Goal: Task Accomplishment & Management: Manage account settings

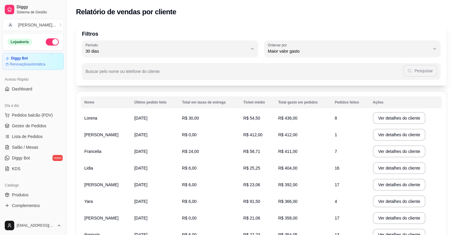
select select "30"
select select "HIGHEST_TOTAL_SPENT_WITH_ORDERS"
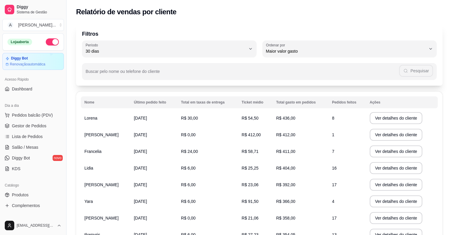
scroll to position [59, 0]
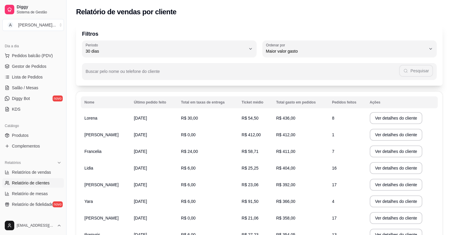
click at [220, 49] on span "30 dias" at bounding box center [166, 51] width 160 height 6
click at [151, 67] on span "Hoje" at bounding box center [166, 65] width 152 height 6
type input "0"
select select "0"
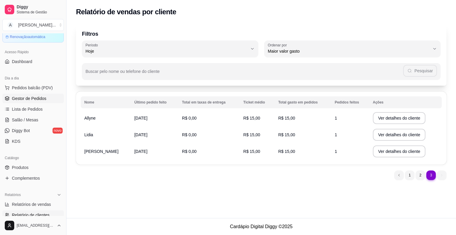
scroll to position [0, 0]
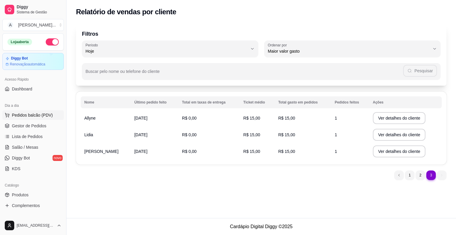
click at [42, 117] on span "Pedidos balcão (PDV)" at bounding box center [32, 115] width 41 height 6
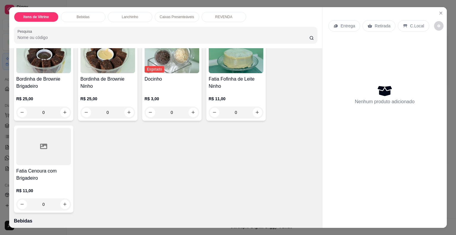
scroll to position [135, 0]
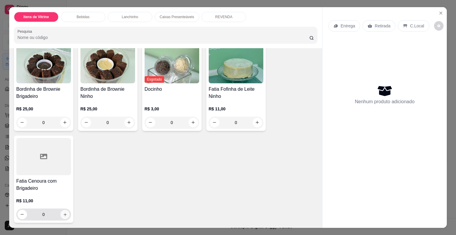
click at [63, 212] on icon "increase-product-quantity" at bounding box center [65, 214] width 4 height 4
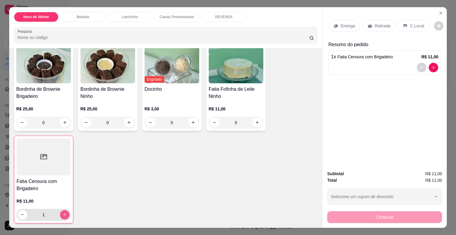
click at [63, 212] on icon "increase-product-quantity" at bounding box center [64, 214] width 4 height 4
type input "2"
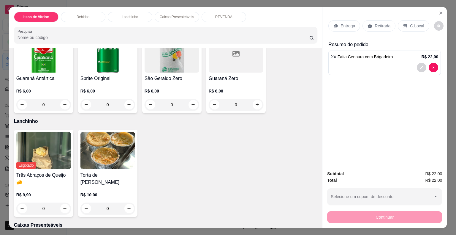
scroll to position [521, 0]
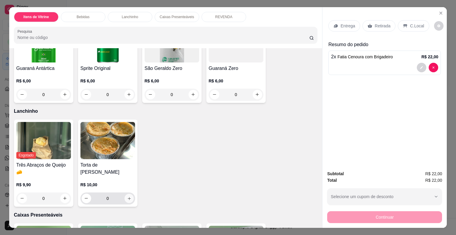
click at [127, 196] on icon "increase-product-quantity" at bounding box center [129, 198] width 4 height 4
type input "1"
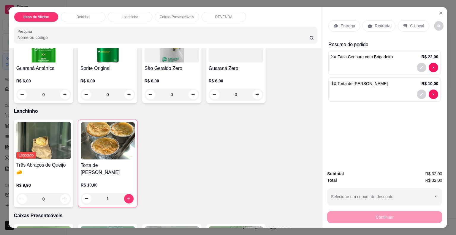
click at [379, 23] on p "Retirada" at bounding box center [383, 26] width 16 height 6
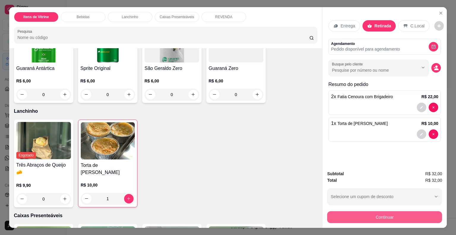
click at [387, 215] on button "Continuar" at bounding box center [384, 217] width 115 height 12
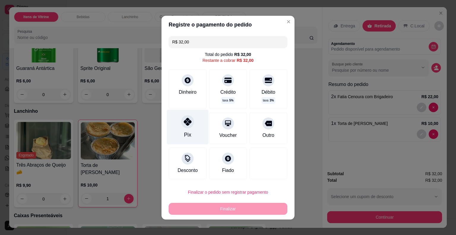
click at [189, 126] on div at bounding box center [187, 121] width 13 height 13
type input "R$ 0,00"
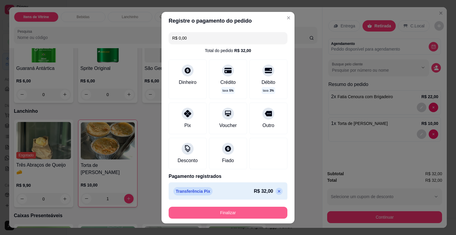
click at [227, 213] on button "Finalizar" at bounding box center [228, 212] width 119 height 12
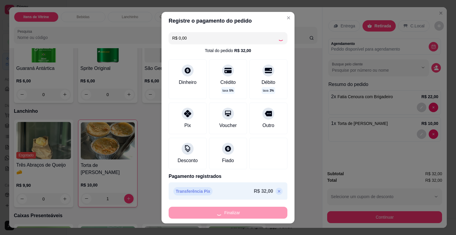
type input "0"
type input "-R$ 32,00"
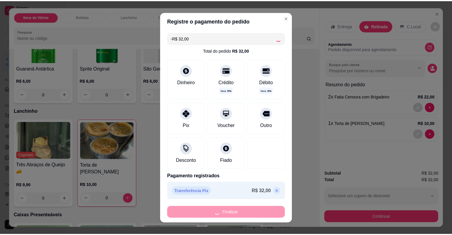
scroll to position [520, 0]
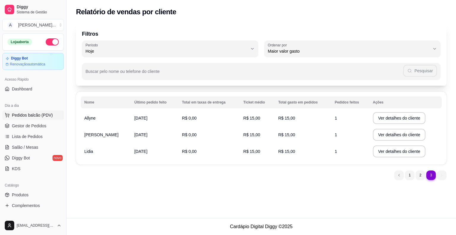
click at [36, 114] on span "Pedidos balcão (PDV)" at bounding box center [32, 115] width 41 height 6
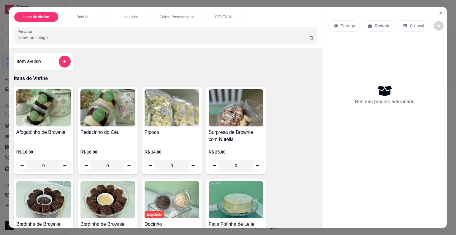
click at [265, 110] on div "Afogadinho de Brownie R$ 16,00 0 Pedacinho do Céu R$ 16,00 0 Pipoca R$ 14,00 0 …" at bounding box center [166, 222] width 304 height 270
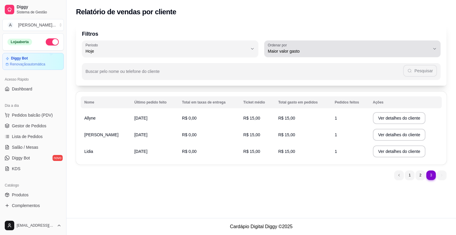
click at [291, 55] on button "Ordenar por Maior valor gasto" at bounding box center [352, 48] width 176 height 17
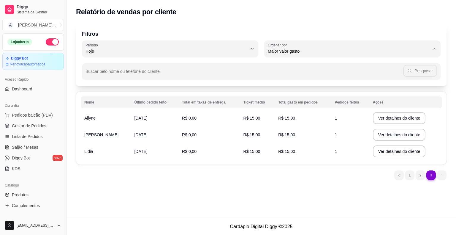
click at [298, 67] on span "Maior número de pedidos" at bounding box center [349, 65] width 154 height 6
type input "HIGHEST_ORDER_COUNT"
select select "HIGHEST_ORDER_COUNT"
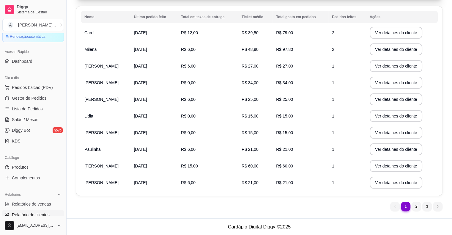
scroll to position [59, 0]
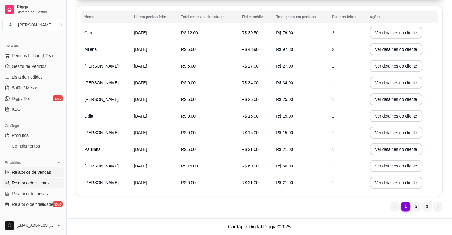
click at [37, 173] on span "Relatórios de vendas" at bounding box center [31, 172] width 39 height 6
select select "ALL"
select select "0"
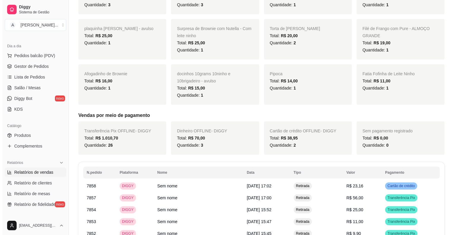
scroll to position [386, 0]
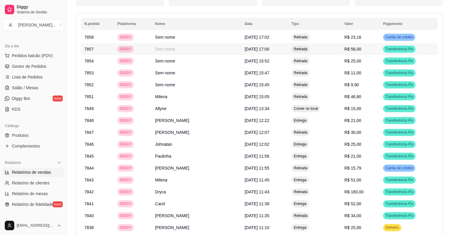
click at [352, 47] on span "R$ 56,00" at bounding box center [352, 49] width 17 height 5
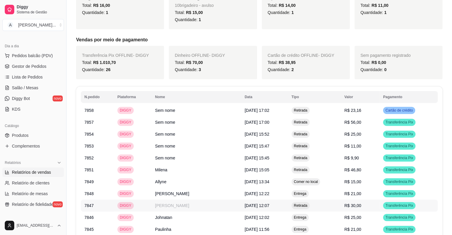
scroll to position [267, 0]
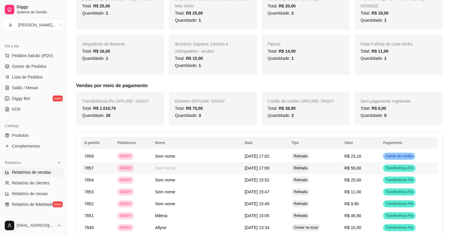
click at [360, 171] on td "R$ 56,00" at bounding box center [360, 168] width 39 height 12
click at [354, 179] on span "R$ 25,00" at bounding box center [352, 179] width 17 height 5
click at [357, 191] on span "R$ 11,00" at bounding box center [352, 191] width 17 height 5
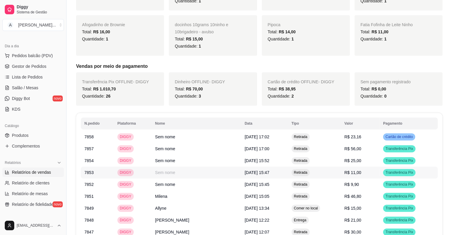
scroll to position [297, 0]
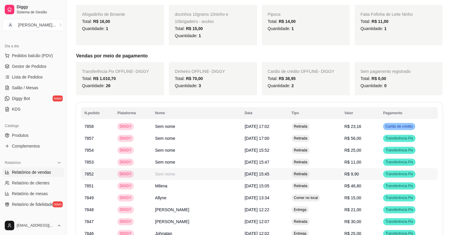
click at [353, 172] on span "R$ 9,90" at bounding box center [351, 173] width 15 height 5
click at [359, 137] on span "R$ 56,00" at bounding box center [352, 138] width 17 height 5
click at [34, 65] on span "Gestor de Pedidos" at bounding box center [29, 66] width 34 height 6
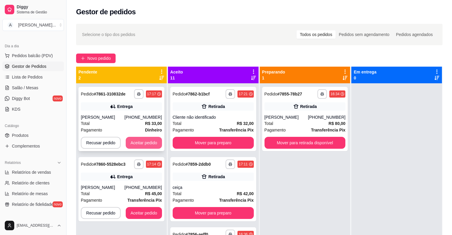
click at [154, 146] on button "Aceitar pedido" at bounding box center [144, 143] width 36 height 12
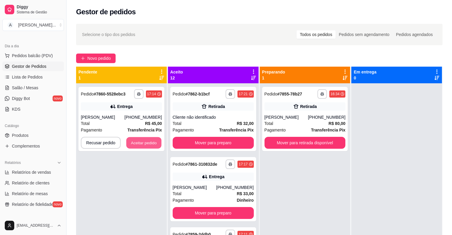
click at [154, 146] on button "Aceitar pedido" at bounding box center [143, 143] width 35 height 12
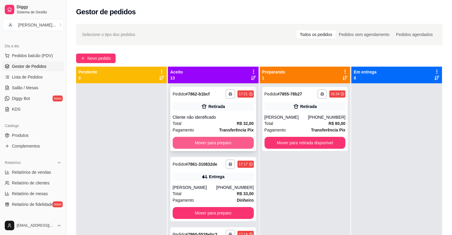
click at [200, 146] on button "Mover para preparo" at bounding box center [212, 143] width 81 height 12
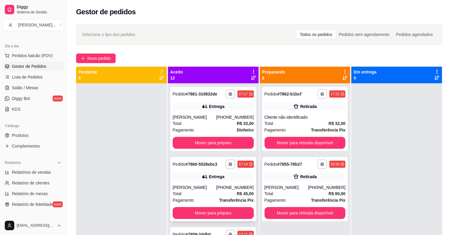
click at [202, 179] on icon at bounding box center [205, 176] width 6 height 6
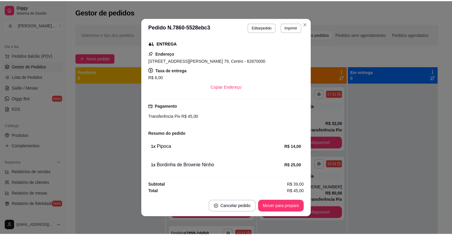
scroll to position [1, 0]
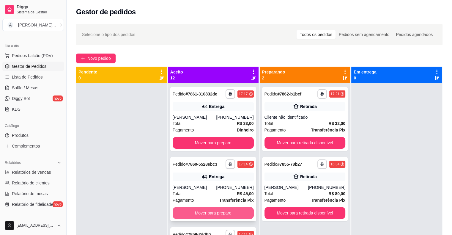
click at [201, 217] on button "Mover para preparo" at bounding box center [212, 213] width 81 height 12
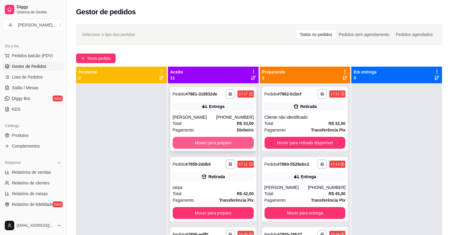
click at [214, 147] on button "Mover para preparo" at bounding box center [212, 143] width 81 height 12
click at [222, 139] on button "Mover para preparo" at bounding box center [212, 143] width 81 height 12
click at [222, 140] on button "Mover para preparo" at bounding box center [212, 143] width 81 height 12
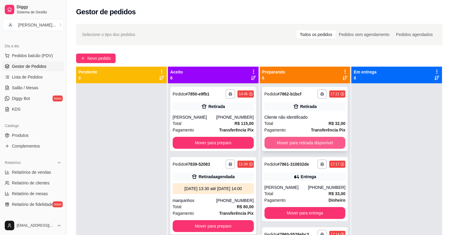
click at [297, 141] on button "Mover para retirada disponível" at bounding box center [304, 143] width 81 height 12
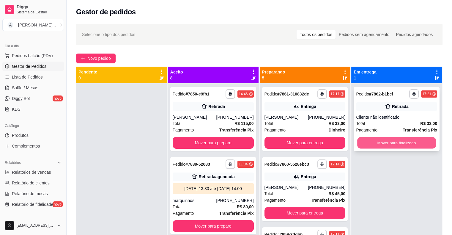
click at [412, 140] on button "Mover para finalizado" at bounding box center [396, 143] width 79 height 12
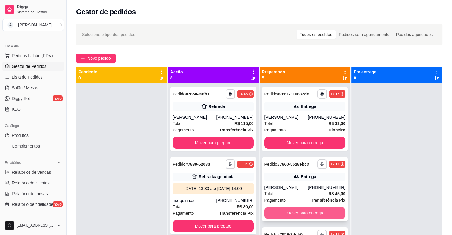
click at [312, 219] on button "Mover para entrega" at bounding box center [304, 213] width 81 height 12
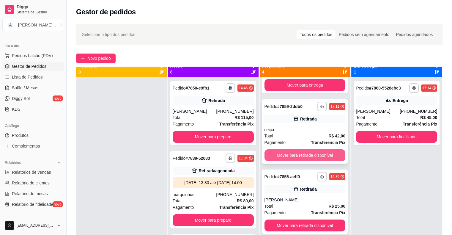
scroll to position [17, 0]
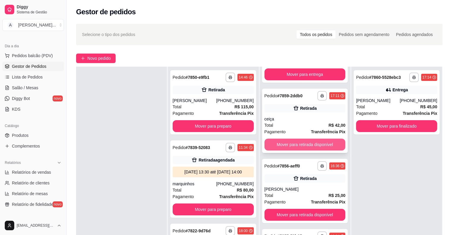
click at [300, 141] on button "Mover para retirada disponível" at bounding box center [304, 144] width 81 height 12
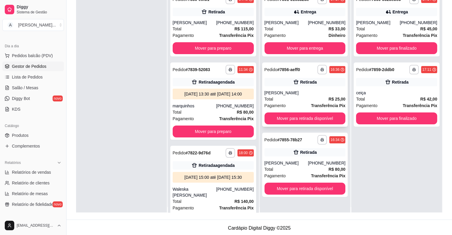
scroll to position [0, 0]
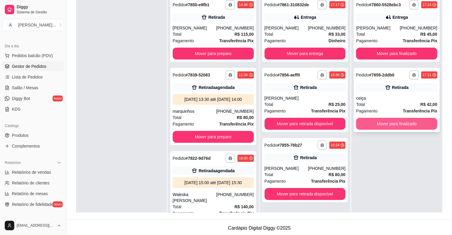
click at [400, 126] on button "Mover para finalizado" at bounding box center [396, 124] width 81 height 12
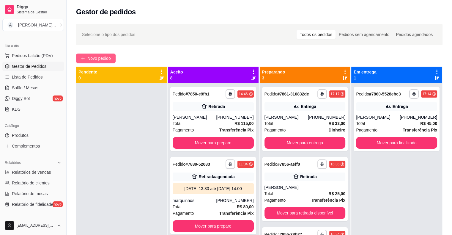
click at [103, 58] on span "Novo pedido" at bounding box center [98, 58] width 23 height 7
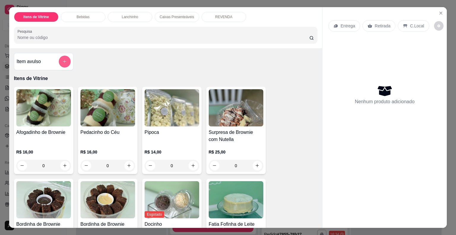
click at [63, 59] on icon "add-separate-item" at bounding box center [64, 61] width 4 height 4
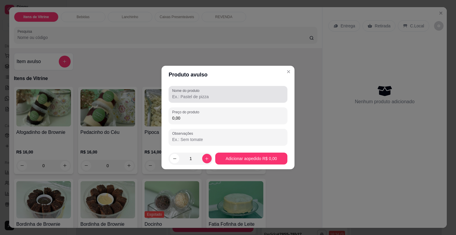
click at [187, 89] on label "Nome do produto" at bounding box center [186, 90] width 29 height 5
click at [187, 94] on input "Nome do produto" at bounding box center [228, 97] width 112 height 6
type input "torta de frango"
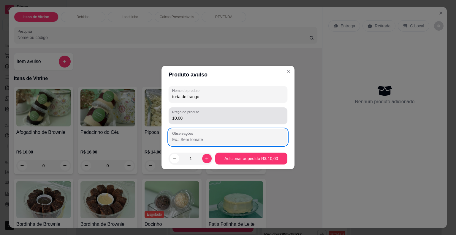
click at [189, 118] on input "10,00" at bounding box center [228, 118] width 112 height 6
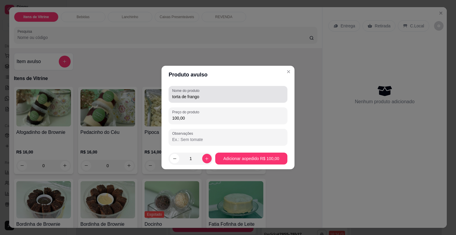
type input "100,00"
click at [216, 97] on input "torta de frango" at bounding box center [228, 97] width 112 height 6
type input "torta de [PERSON_NAME]"
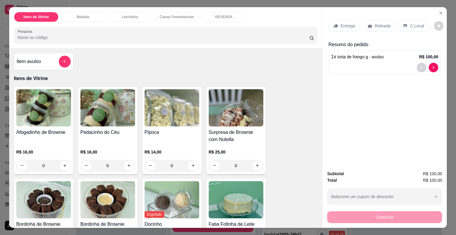
click at [375, 23] on p "Retirada" at bounding box center [383, 26] width 16 height 6
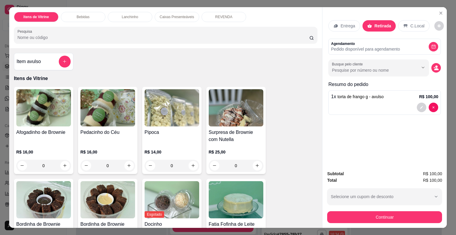
click at [438, 65] on button "decrease-product-quantity" at bounding box center [436, 68] width 10 height 10
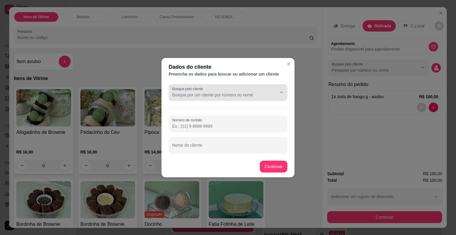
click at [247, 92] on input "Busque pelo cliente" at bounding box center [219, 95] width 95 height 6
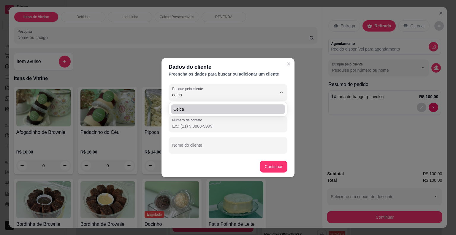
click at [201, 110] on span "Ceica" at bounding box center [224, 109] width 103 height 6
type input "Ceica"
type input "[PHONE_NUMBER]"
type input "Ceica"
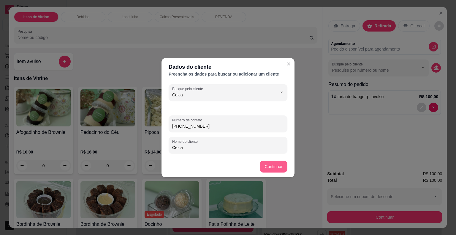
type input "Ceica"
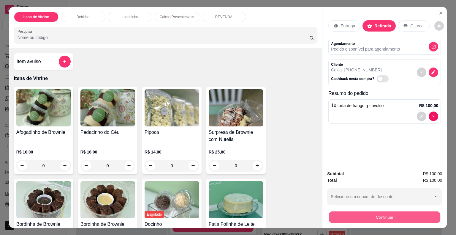
click at [367, 217] on button "Continuar" at bounding box center [384, 217] width 111 height 12
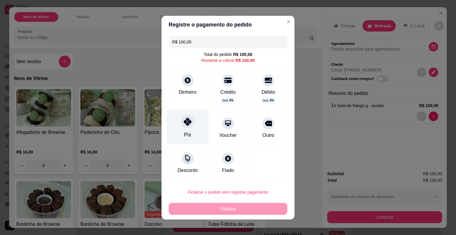
click at [188, 124] on icon at bounding box center [188, 122] width 8 height 8
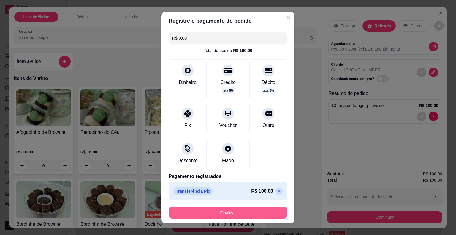
click at [274, 213] on button "Finalizar" at bounding box center [228, 212] width 119 height 12
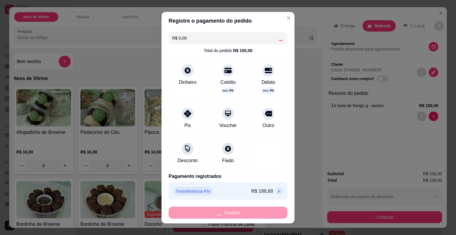
type input "-R$ 100,00"
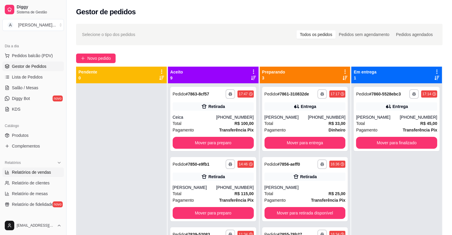
click at [36, 171] on span "Relatórios de vendas" at bounding box center [31, 172] width 39 height 6
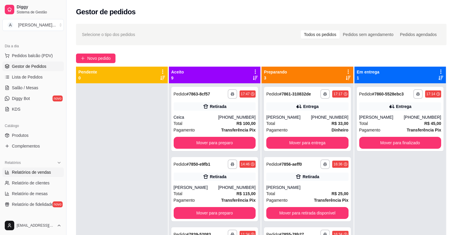
select select "ALL"
select select "0"
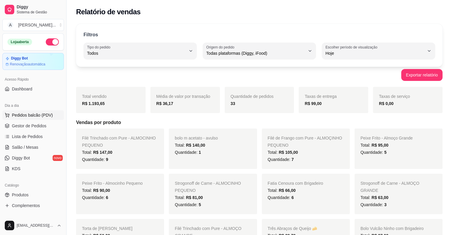
click at [28, 116] on span "Pedidos balcão (PDV)" at bounding box center [32, 115] width 41 height 6
click at [32, 133] on span "Lista de Pedidos" at bounding box center [27, 136] width 31 height 6
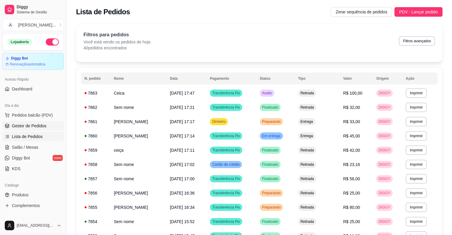
click at [32, 129] on link "Gestor de Pedidos" at bounding box center [32, 126] width 61 height 10
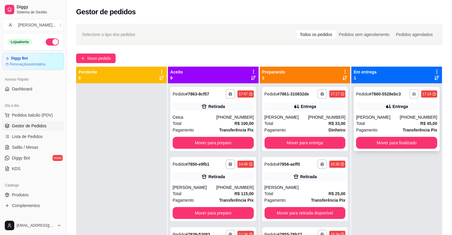
click at [412, 94] on icon "button" at bounding box center [414, 94] width 4 height 4
click at [401, 110] on div "Escolha a impressora IMPRESSORA" at bounding box center [398, 108] width 39 height 16
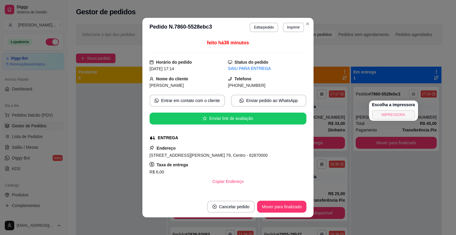
click at [400, 113] on button "IMPRESSORA" at bounding box center [393, 115] width 43 height 10
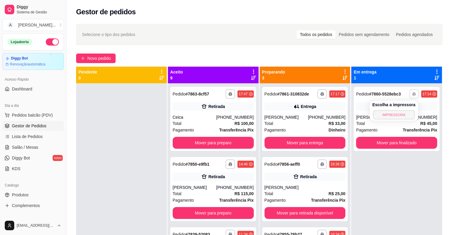
click at [395, 117] on button "IMPRESSORA" at bounding box center [394, 114] width 42 height 9
click at [116, 135] on div at bounding box center [121, 200] width 91 height 235
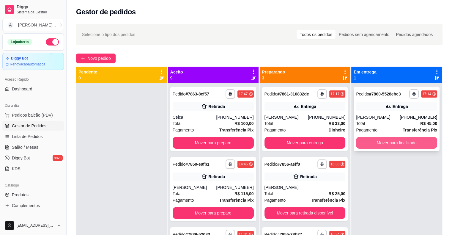
click at [411, 144] on button "Mover para finalizado" at bounding box center [396, 143] width 81 height 12
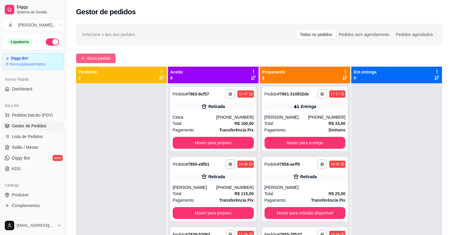
click at [101, 60] on span "Novo pedido" at bounding box center [98, 58] width 23 height 7
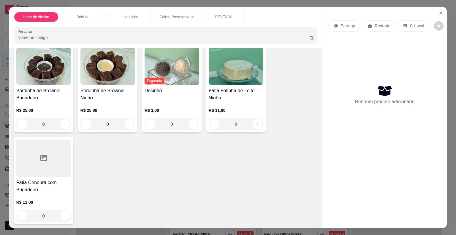
scroll to position [164, 0]
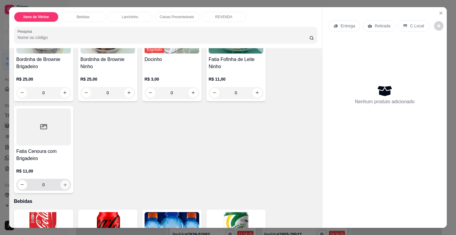
click at [64, 183] on icon "increase-product-quantity" at bounding box center [65, 184] width 3 height 3
type input "1"
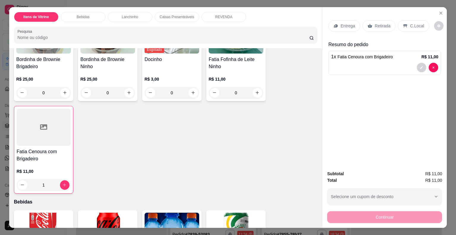
click at [381, 26] on p "Retirada" at bounding box center [383, 26] width 16 height 6
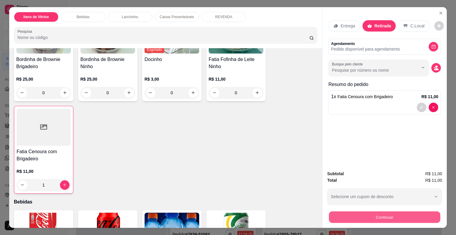
click at [400, 218] on button "Continuar" at bounding box center [384, 217] width 111 height 12
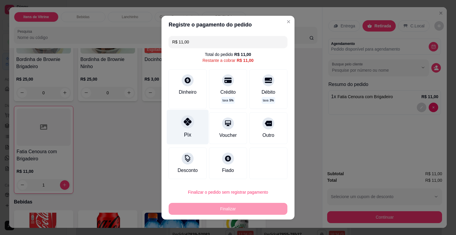
click at [186, 134] on div "Pix" at bounding box center [187, 135] width 7 height 8
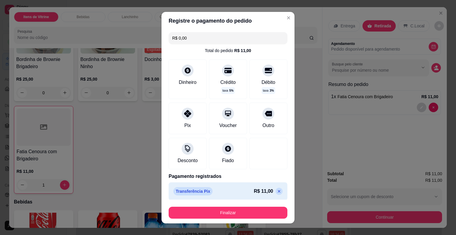
click at [277, 191] on icon at bounding box center [279, 191] width 5 height 5
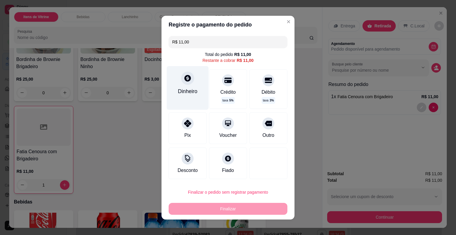
click at [183, 93] on div "Dinheiro" at bounding box center [188, 91] width 20 height 8
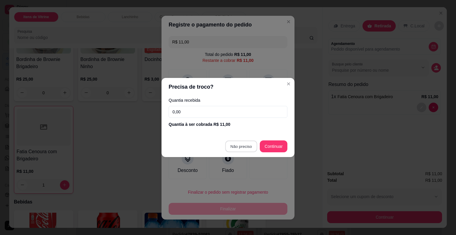
type input "R$ 0,00"
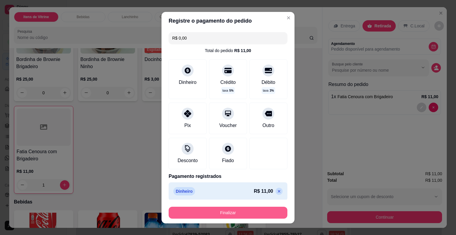
click at [255, 214] on button "Finalizar" at bounding box center [228, 212] width 119 height 12
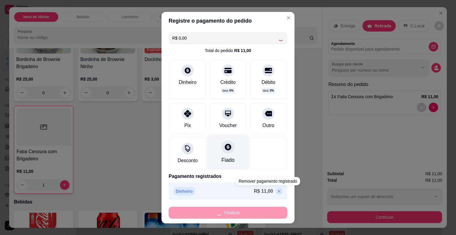
type input "0"
type input "-R$ 11,00"
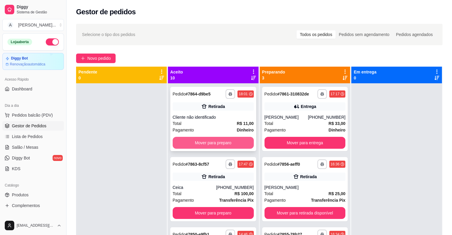
click at [220, 140] on button "Mover para preparo" at bounding box center [212, 143] width 81 height 12
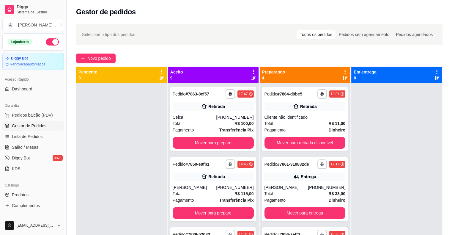
click at [256, 20] on div "Gestor de pedidos" at bounding box center [259, 10] width 385 height 20
click at [101, 55] on span "Novo pedido" at bounding box center [98, 58] width 23 height 7
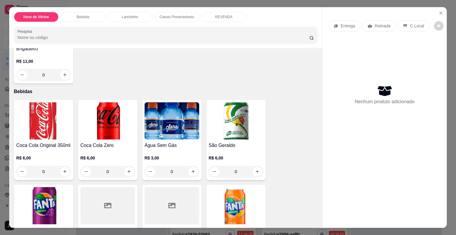
scroll to position [297, 0]
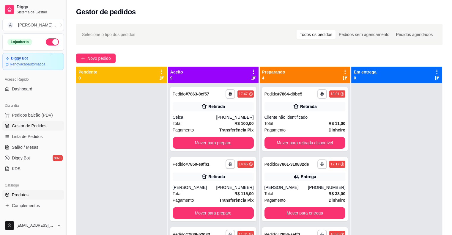
click at [18, 193] on span "Produtos" at bounding box center [20, 194] width 17 height 6
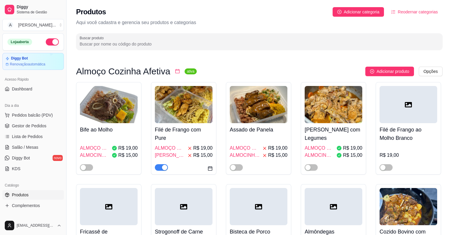
click at [168, 42] on input "Buscar produto" at bounding box center [259, 44] width 359 height 6
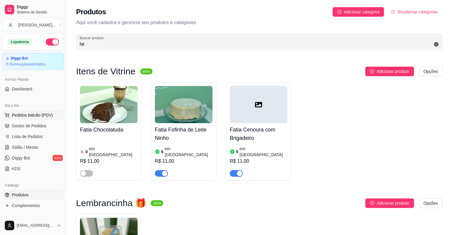
type input "fat"
click at [36, 114] on span "Pedidos balcão (PDV)" at bounding box center [32, 115] width 41 height 6
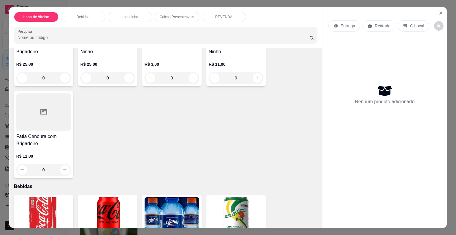
scroll to position [178, 0]
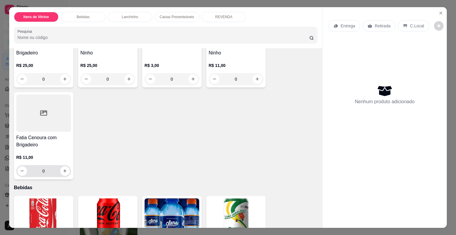
click at [64, 172] on button "increase-product-quantity" at bounding box center [65, 171] width 10 height 10
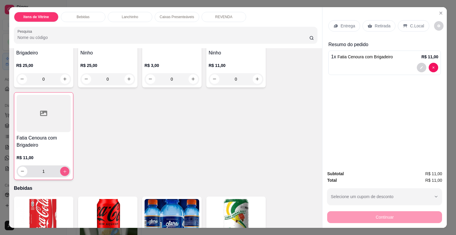
click at [64, 173] on div "1" at bounding box center [44, 171] width 52 height 12
click at [65, 168] on button "increase-product-quantity" at bounding box center [64, 170] width 9 height 9
click at [65, 168] on button "increase-product-quantity" at bounding box center [65, 171] width 10 height 10
type input "4"
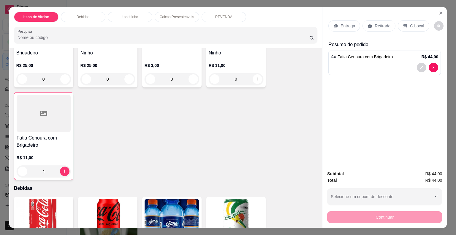
click at [378, 23] on p "Retirada" at bounding box center [383, 26] width 16 height 6
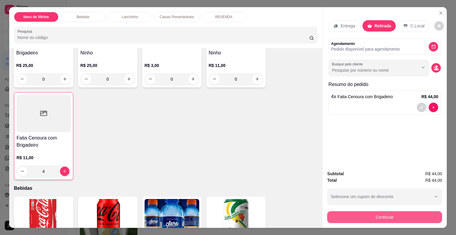
click at [384, 215] on button "Continuar" at bounding box center [384, 217] width 115 height 12
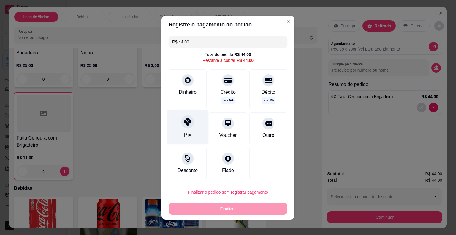
click at [181, 118] on div "Pix" at bounding box center [188, 126] width 42 height 35
type input "R$ 0,00"
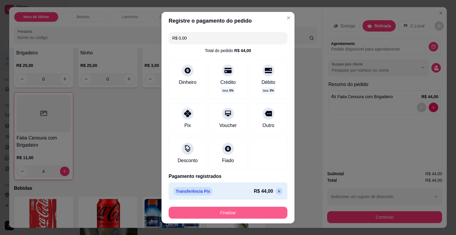
click at [222, 212] on button "Finalizar" at bounding box center [228, 212] width 119 height 12
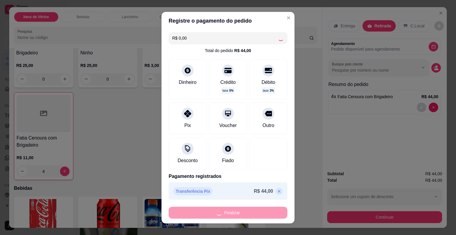
type input "0"
type input "-R$ 44,00"
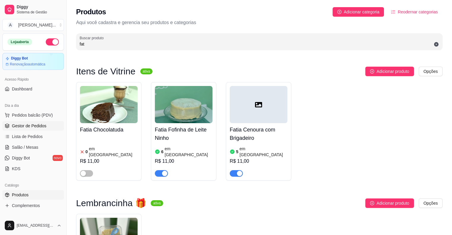
click at [39, 124] on span "Gestor de Pedidos" at bounding box center [29, 126] width 34 height 6
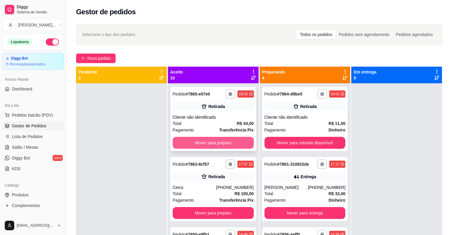
click at [208, 144] on button "Mover para preparo" at bounding box center [212, 143] width 81 height 12
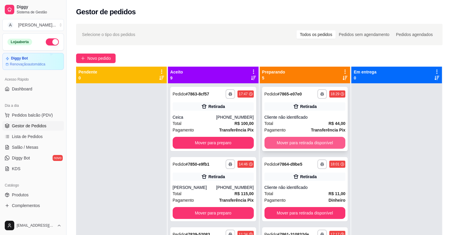
click at [304, 142] on button "Mover para retirada disponível" at bounding box center [304, 143] width 81 height 12
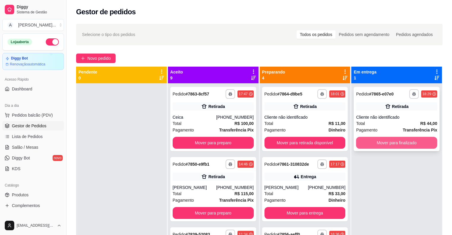
click at [387, 144] on button "Mover para finalizado" at bounding box center [396, 143] width 81 height 12
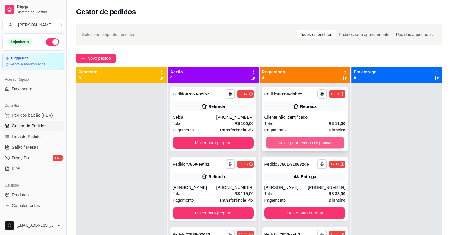
click at [328, 146] on button "Mover para retirada disponível" at bounding box center [304, 143] width 79 height 12
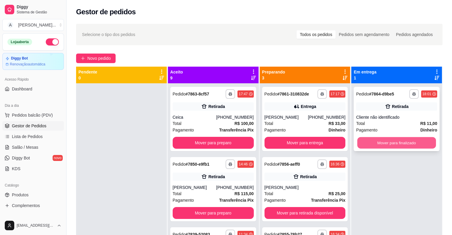
click at [384, 148] on button "Mover para finalizado" at bounding box center [396, 143] width 79 height 12
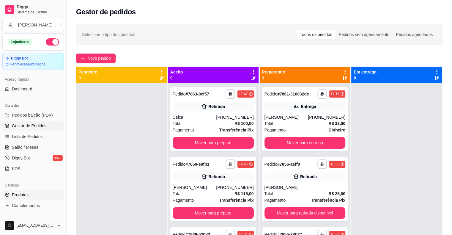
click at [30, 193] on link "Produtos" at bounding box center [32, 195] width 61 height 10
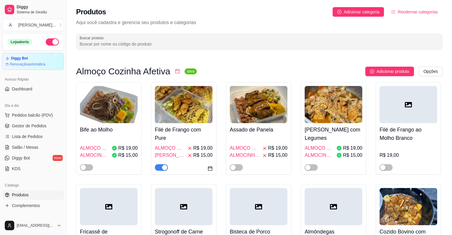
click at [163, 45] on input "Buscar produto" at bounding box center [259, 44] width 359 height 6
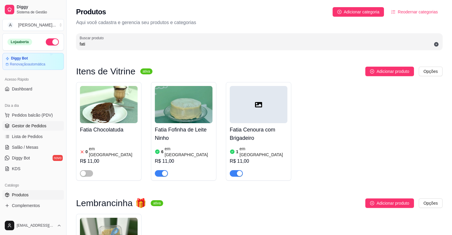
type input "fati"
click at [34, 125] on span "Gestor de Pedidos" at bounding box center [29, 126] width 34 height 6
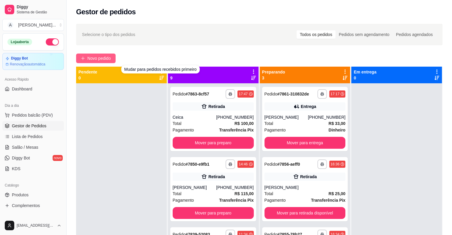
click at [83, 60] on icon "plus" at bounding box center [83, 57] width 0 height 3
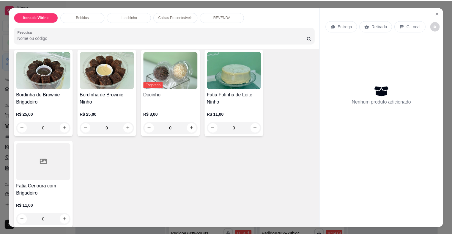
scroll to position [178, 0]
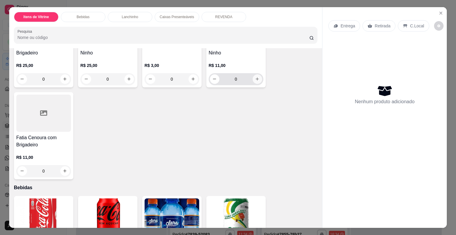
click at [255, 78] on icon "increase-product-quantity" at bounding box center [257, 79] width 4 height 4
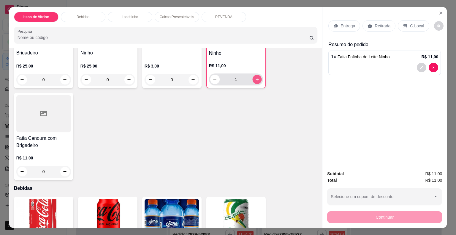
click at [255, 78] on icon "increase-product-quantity" at bounding box center [257, 79] width 4 height 4
type input "5"
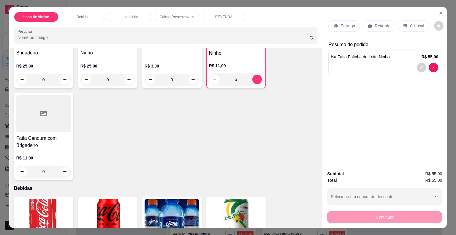
click at [370, 27] on div "Retirada" at bounding box center [378, 25] width 33 height 11
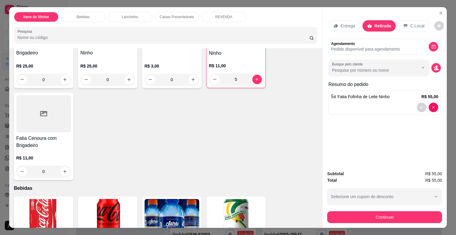
click at [408, 217] on button "Continuar" at bounding box center [384, 217] width 115 height 12
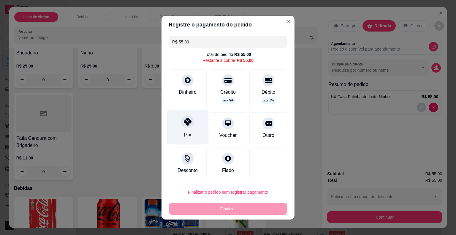
click at [183, 126] on div at bounding box center [187, 121] width 13 height 13
type input "R$ 0,00"
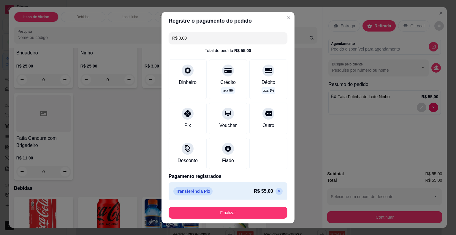
click at [211, 206] on div "Finalizar" at bounding box center [228, 211] width 119 height 14
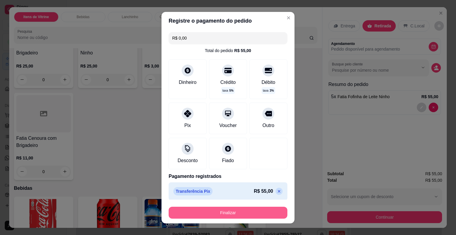
click at [211, 208] on button "Finalizar" at bounding box center [228, 212] width 119 height 12
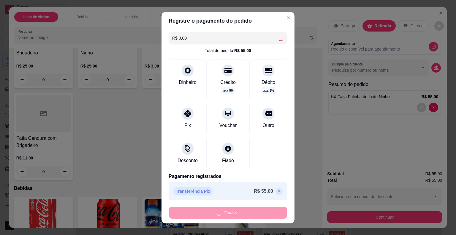
type input "0"
type input "-R$ 55,00"
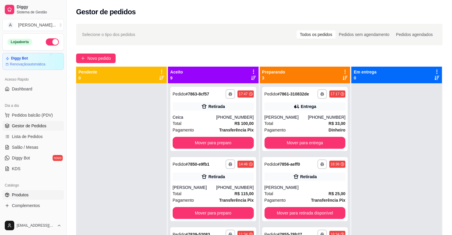
click at [29, 197] on link "Produtos" at bounding box center [32, 195] width 61 height 10
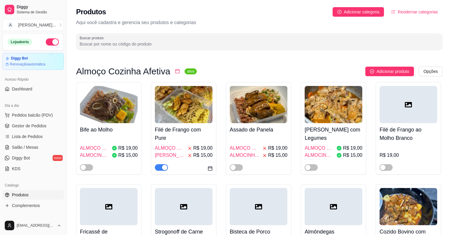
click at [194, 42] on input "Buscar produto" at bounding box center [259, 44] width 359 height 6
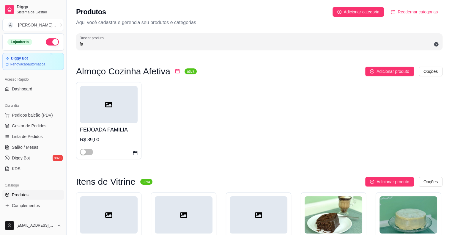
type input "fat"
